Goal: Task Accomplishment & Management: Manage account settings

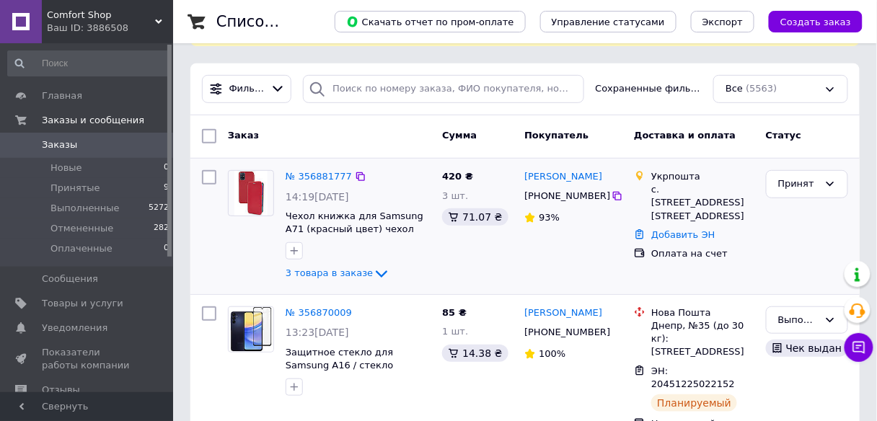
scroll to position [115, 0]
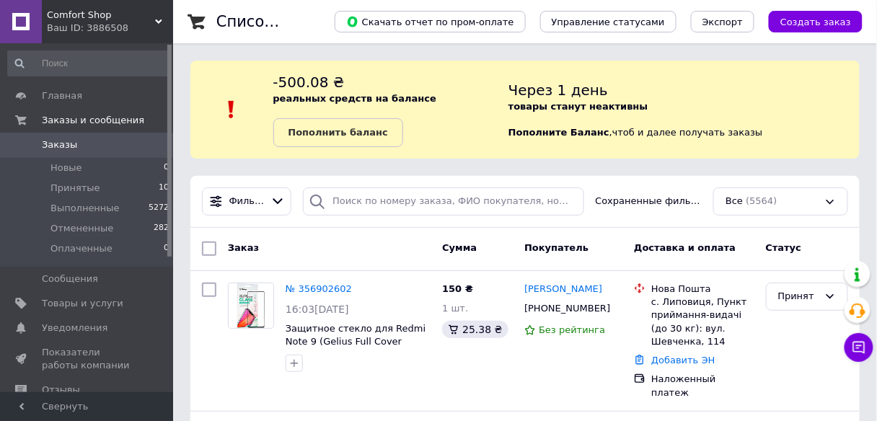
drag, startPoint x: 165, startPoint y: 22, endPoint x: 154, endPoint y: 23, distance: 10.8
click at [164, 23] on div "Ваш ID: 3886508" at bounding box center [110, 28] width 126 height 13
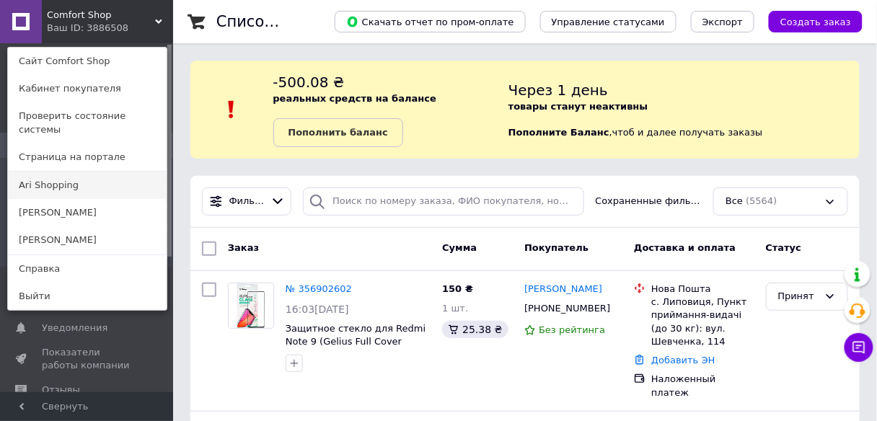
click at [51, 172] on link "Ari Shopping" at bounding box center [87, 185] width 159 height 27
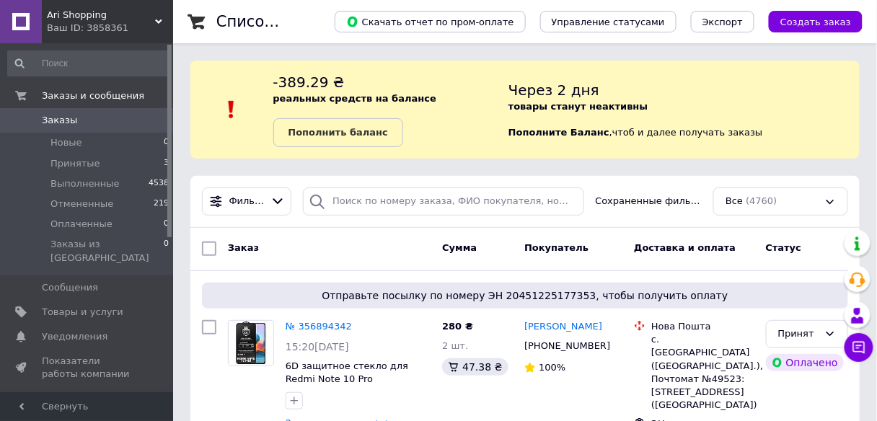
click at [152, 22] on div "Ваш ID: 3858361" at bounding box center [110, 28] width 126 height 13
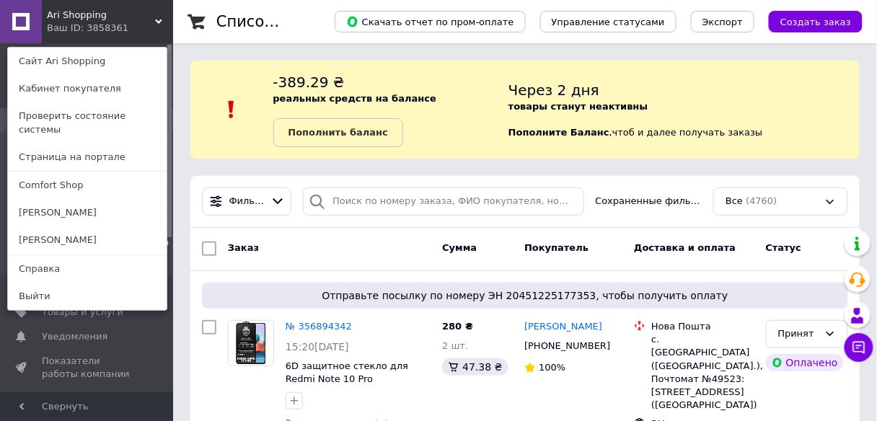
click at [58, 176] on link "Comfort Shop" at bounding box center [87, 185] width 159 height 27
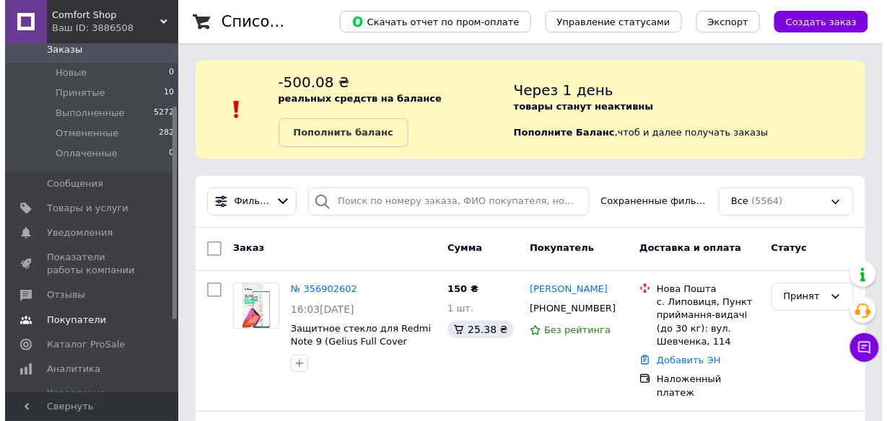
scroll to position [115, 0]
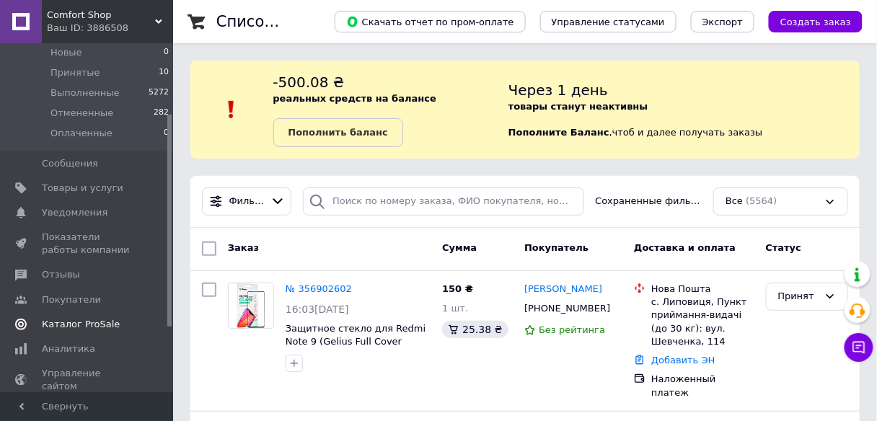
click at [61, 322] on span "Каталог ProSale" at bounding box center [81, 324] width 78 height 13
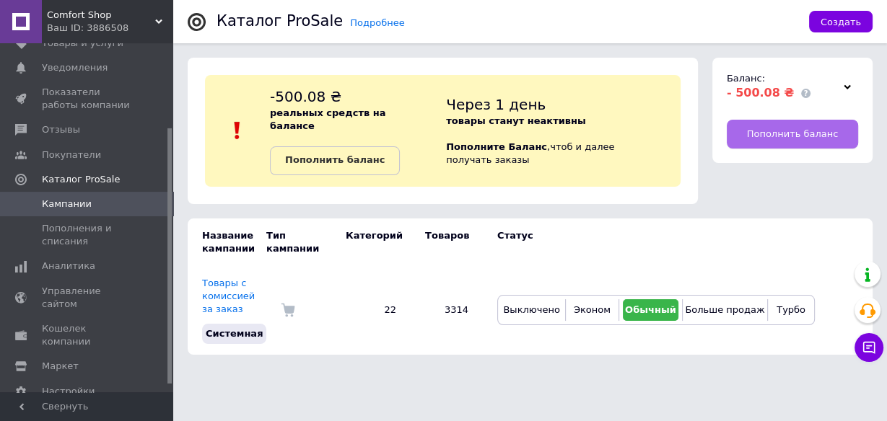
click at [771, 133] on span "Пополнить баланс" at bounding box center [793, 134] width 92 height 13
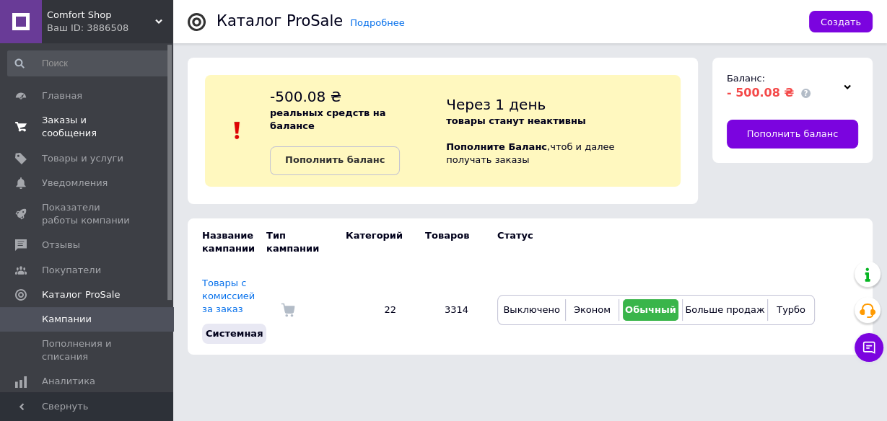
click at [75, 118] on span "Заказы и сообщения" at bounding box center [88, 127] width 92 height 26
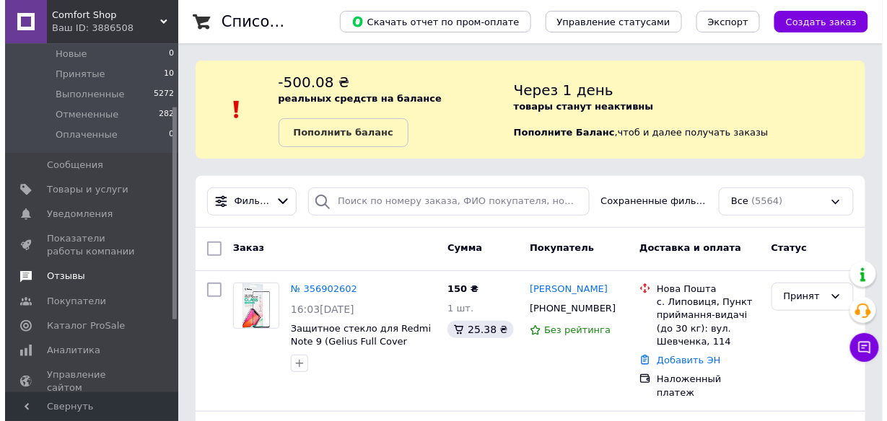
scroll to position [115, 0]
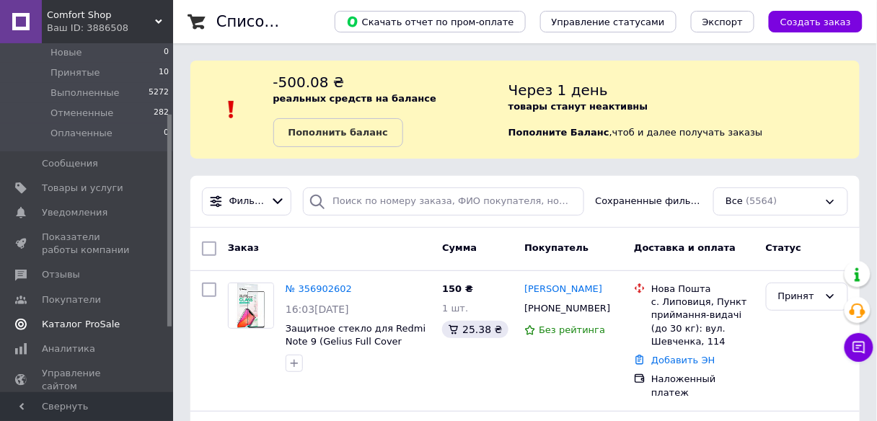
click at [82, 328] on span "Каталог ProSale" at bounding box center [81, 324] width 78 height 13
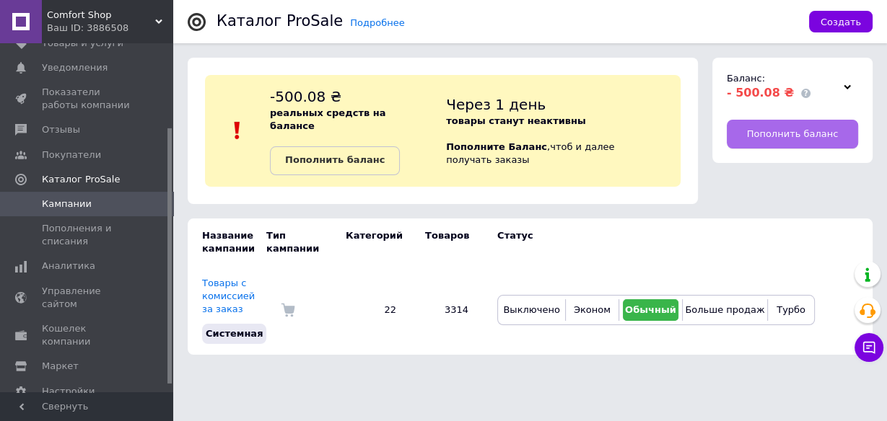
click at [775, 136] on span "Пополнить баланс" at bounding box center [793, 134] width 92 height 13
